Goal: Transaction & Acquisition: Book appointment/travel/reservation

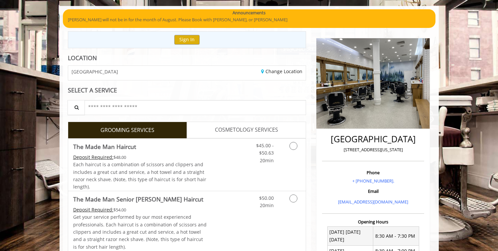
scroll to position [99, 0]
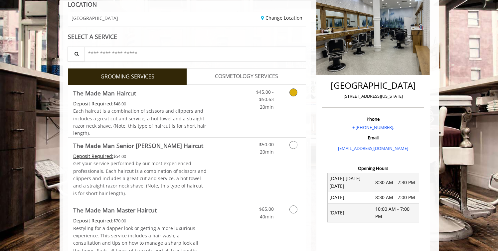
click at [216, 97] on link "Discounted Price" at bounding box center [226, 111] width 40 height 52
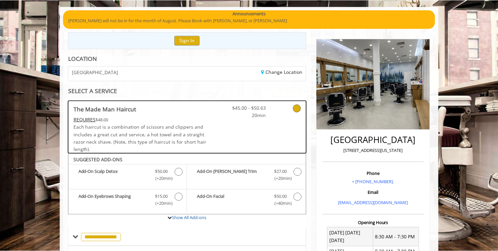
scroll to position [37, 0]
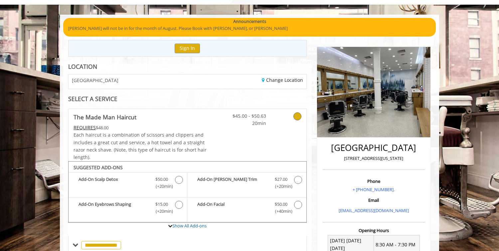
click at [295, 114] on icon at bounding box center [297, 116] width 8 height 8
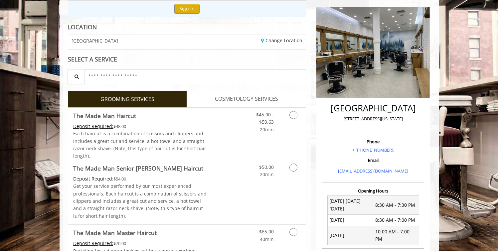
scroll to position [87, 0]
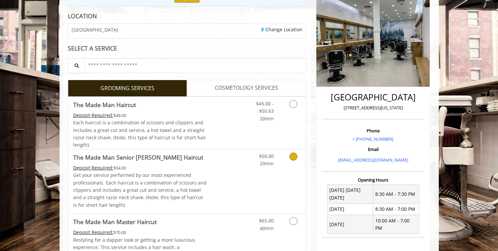
click at [283, 163] on div "Grooming services" at bounding box center [292, 158] width 27 height 18
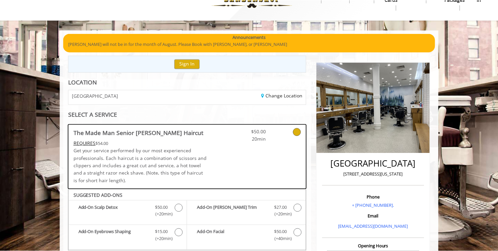
scroll to position [20, 0]
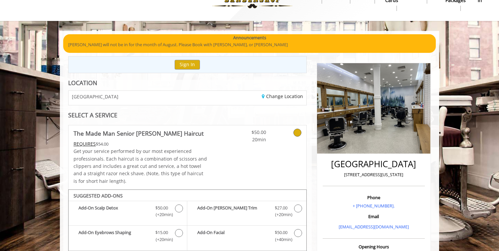
click at [239, 133] on span "$50.00" at bounding box center [246, 132] width 39 height 7
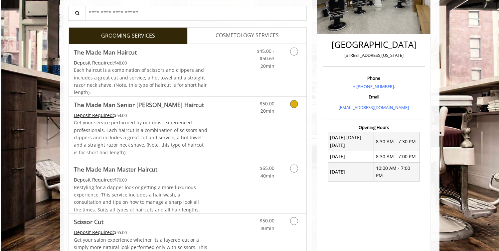
scroll to position [147, 0]
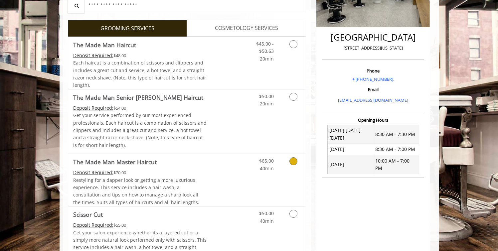
click at [246, 162] on link "$65.00 40min" at bounding box center [260, 163] width 28 height 18
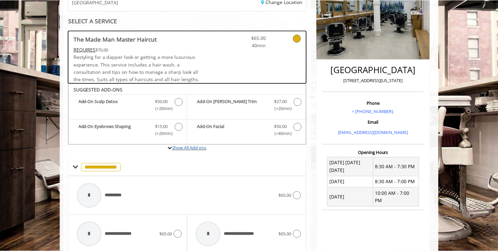
scroll to position [114, 0]
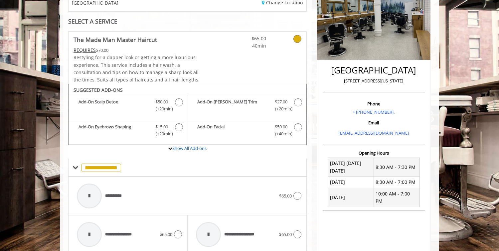
click at [293, 44] on link at bounding box center [288, 41] width 25 height 18
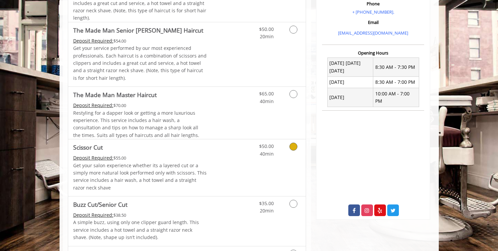
scroll to position [222, 0]
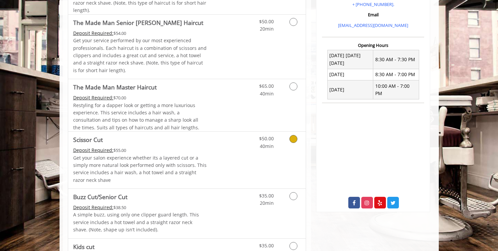
click at [220, 159] on link "Discounted Price" at bounding box center [226, 160] width 40 height 57
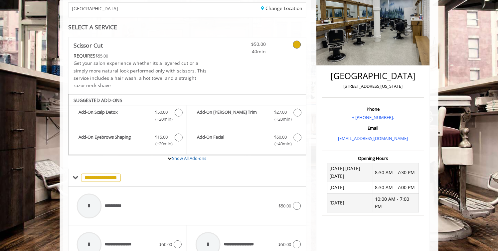
scroll to position [109, 0]
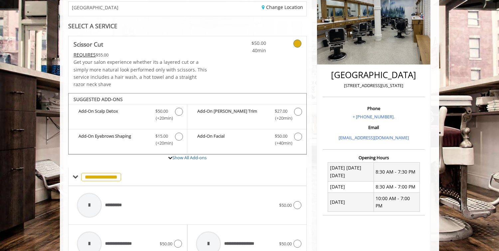
click at [263, 69] on div "$50.00 40min" at bounding box center [266, 64] width 79 height 57
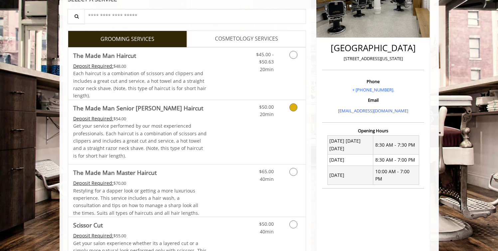
scroll to position [137, 0]
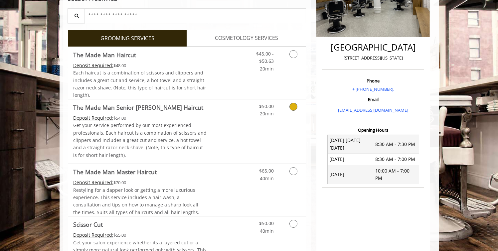
click at [215, 129] on link "Discounted Price" at bounding box center [226, 131] width 40 height 64
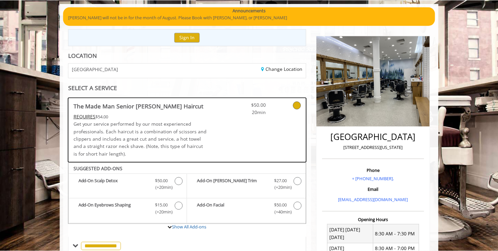
scroll to position [47, 0]
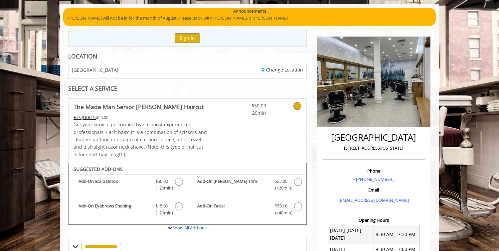
click at [227, 116] on span "20min" at bounding box center [246, 112] width 39 height 7
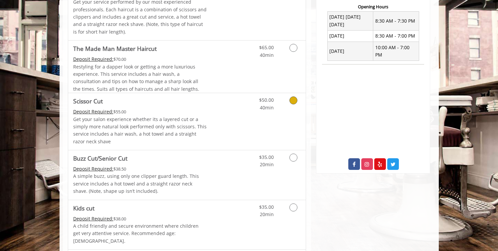
click at [222, 123] on link "Discounted Price" at bounding box center [226, 121] width 40 height 57
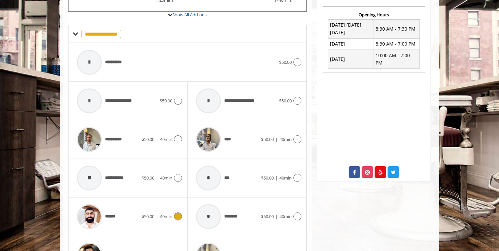
scroll to position [253, 0]
click at [130, 216] on div "******" at bounding box center [107, 216] width 68 height 32
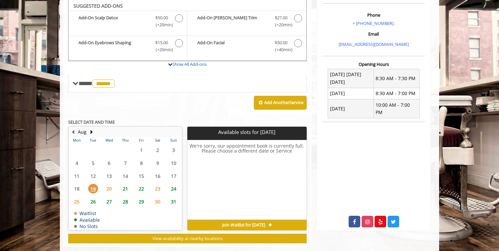
scroll to position [202, 0]
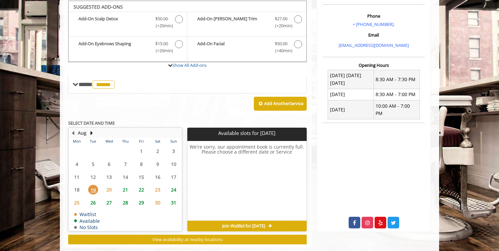
click at [126, 189] on span "21" at bounding box center [125, 190] width 10 height 10
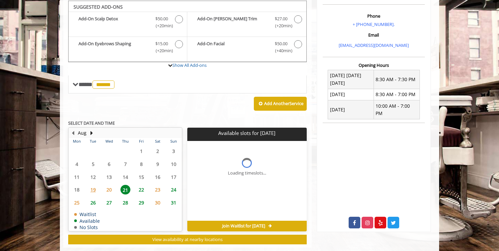
scroll to position [215, 0]
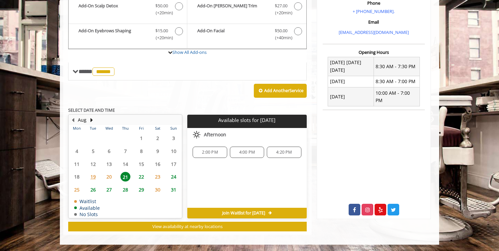
click at [113, 178] on span "20" at bounding box center [109, 177] width 10 height 10
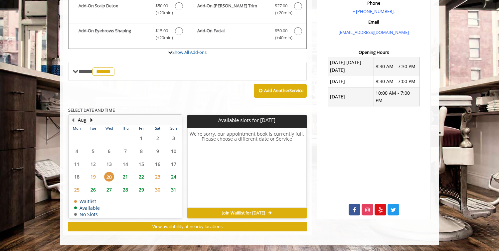
click at [125, 177] on span "21" at bounding box center [125, 177] width 10 height 10
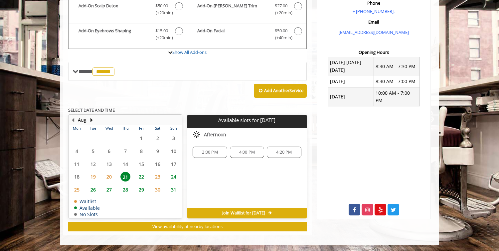
scroll to position [0, 0]
